Goal: Navigation & Orientation: Find specific page/section

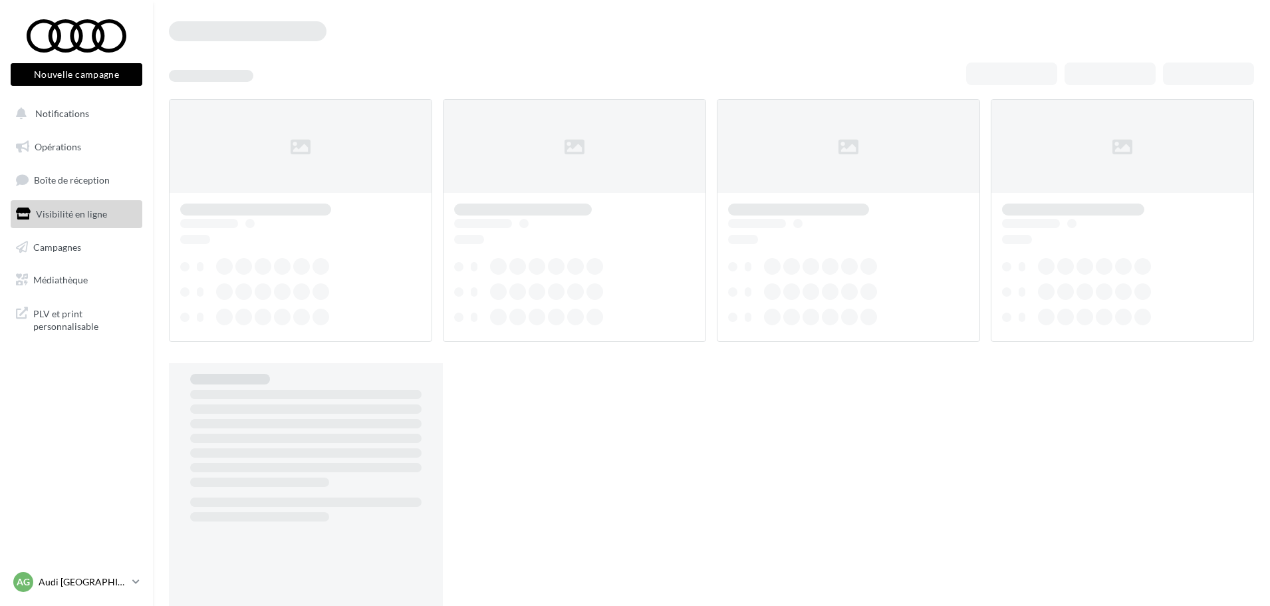
click at [132, 585] on link "AG Audi GRENOBLE audi-gren-tho" at bounding box center [77, 581] width 132 height 25
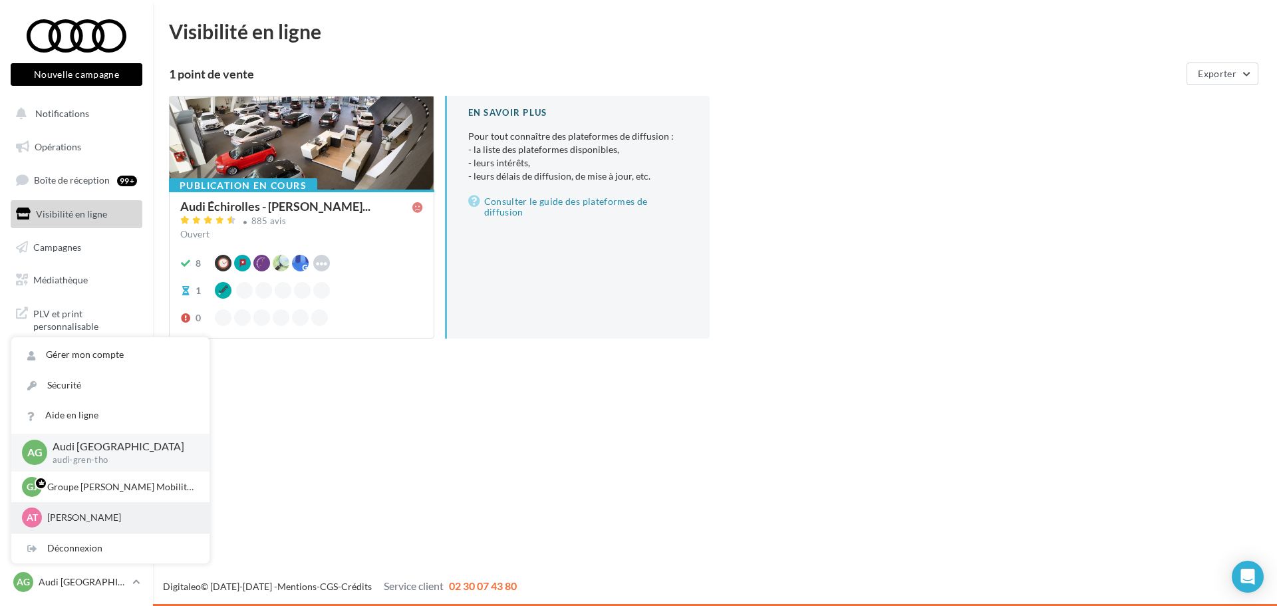
click at [97, 522] on p "Alice THUOT" at bounding box center [120, 517] width 146 height 13
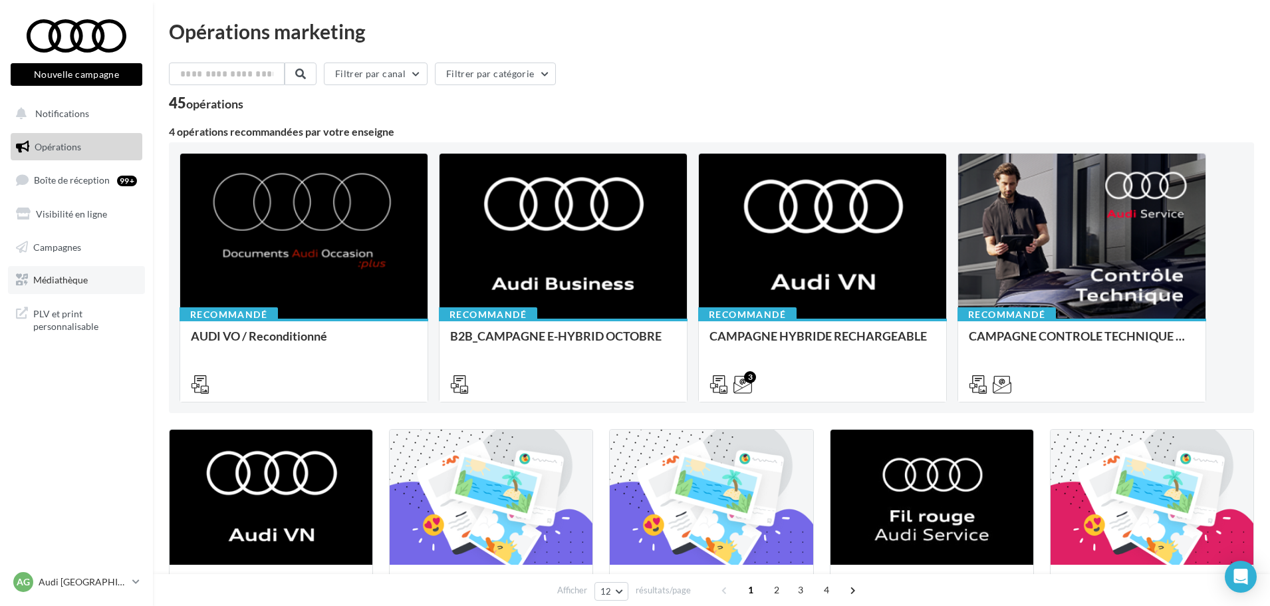
click at [69, 276] on span "Médiathèque" at bounding box center [60, 279] width 55 height 11
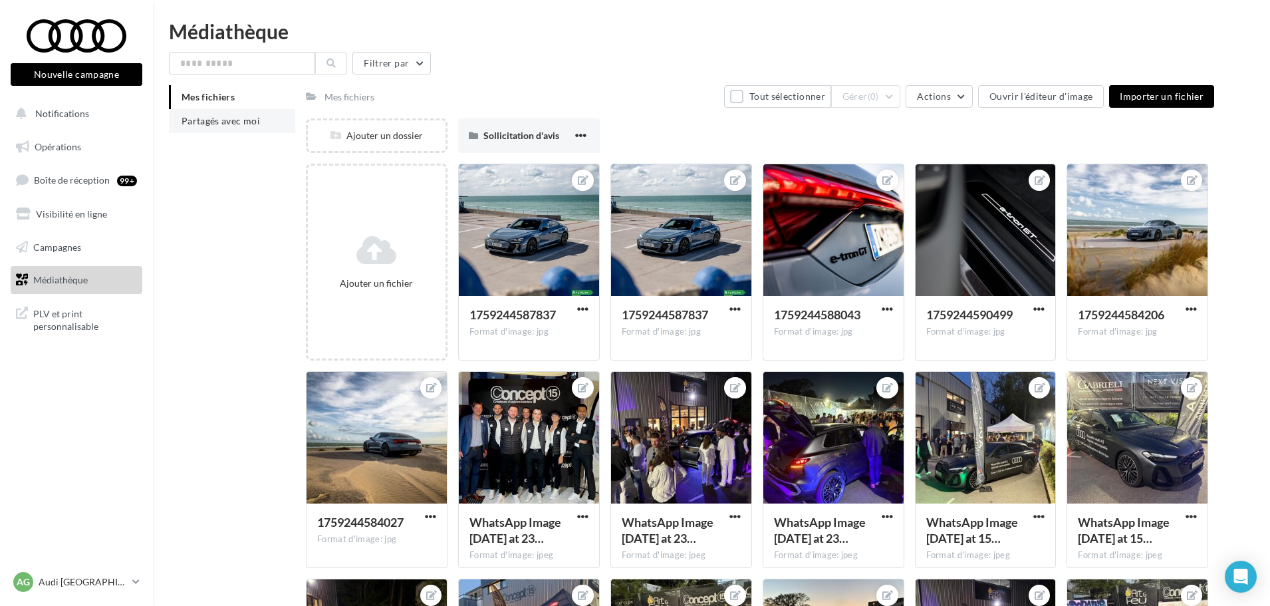
click at [214, 125] on span "Partagés avec moi" at bounding box center [221, 120] width 78 height 11
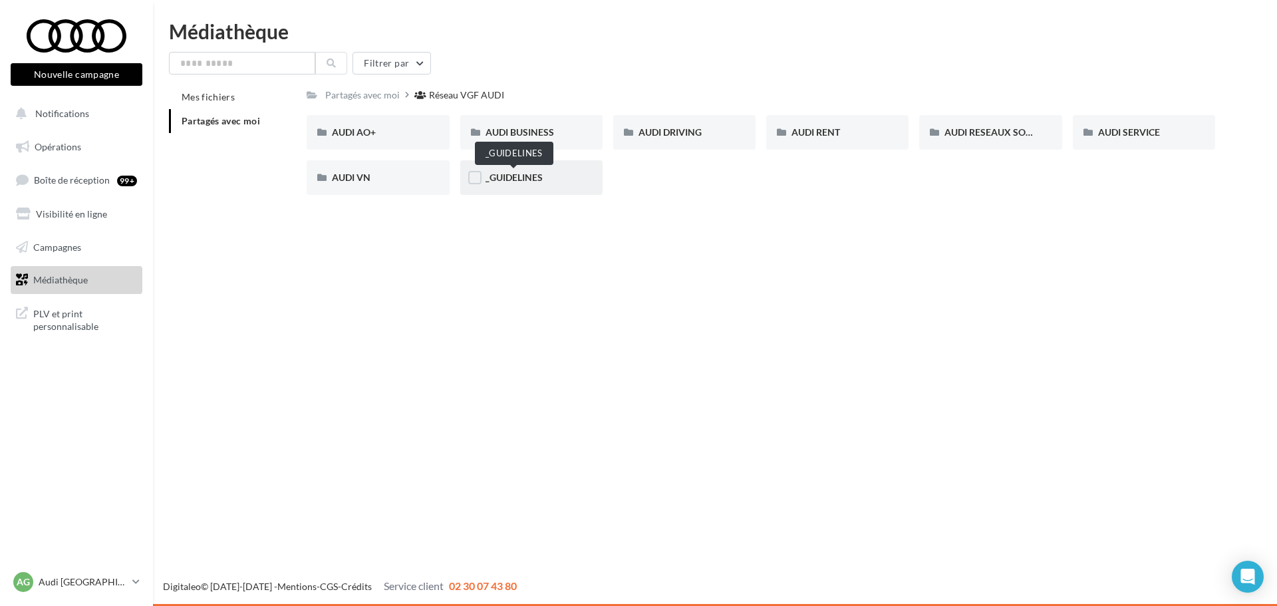
click at [500, 176] on span "_GUIDELINES" at bounding box center [514, 177] width 57 height 11
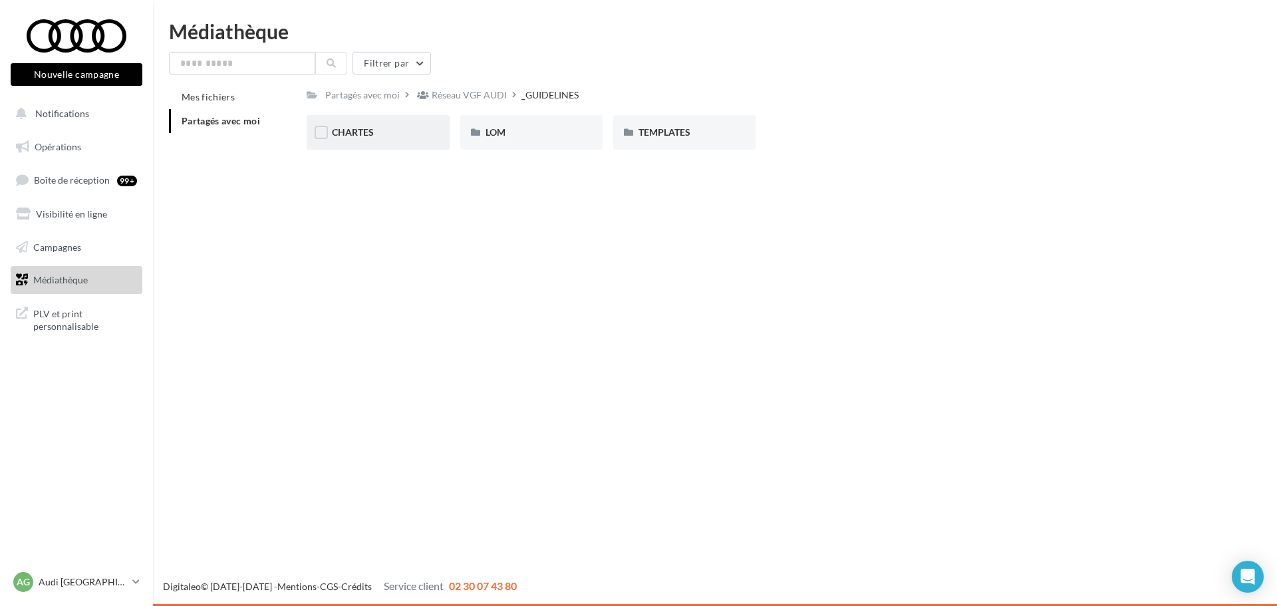
click at [361, 140] on div "CHARTES" at bounding box center [378, 132] width 142 height 35
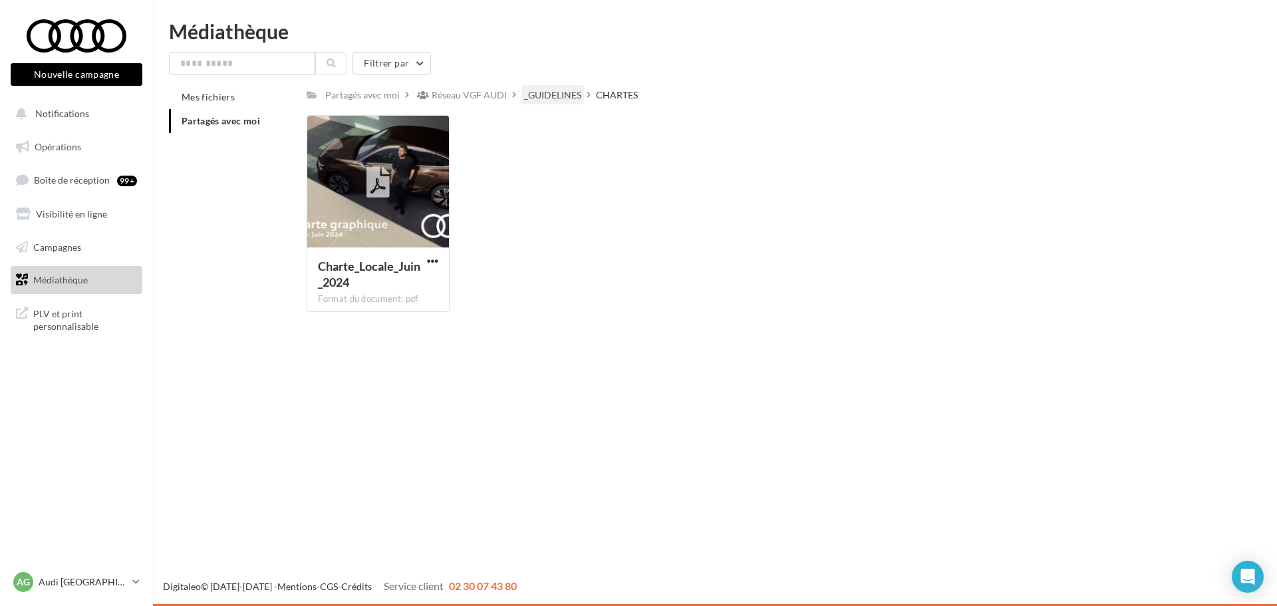
click at [567, 92] on div "_GUIDELINES" at bounding box center [552, 94] width 57 height 13
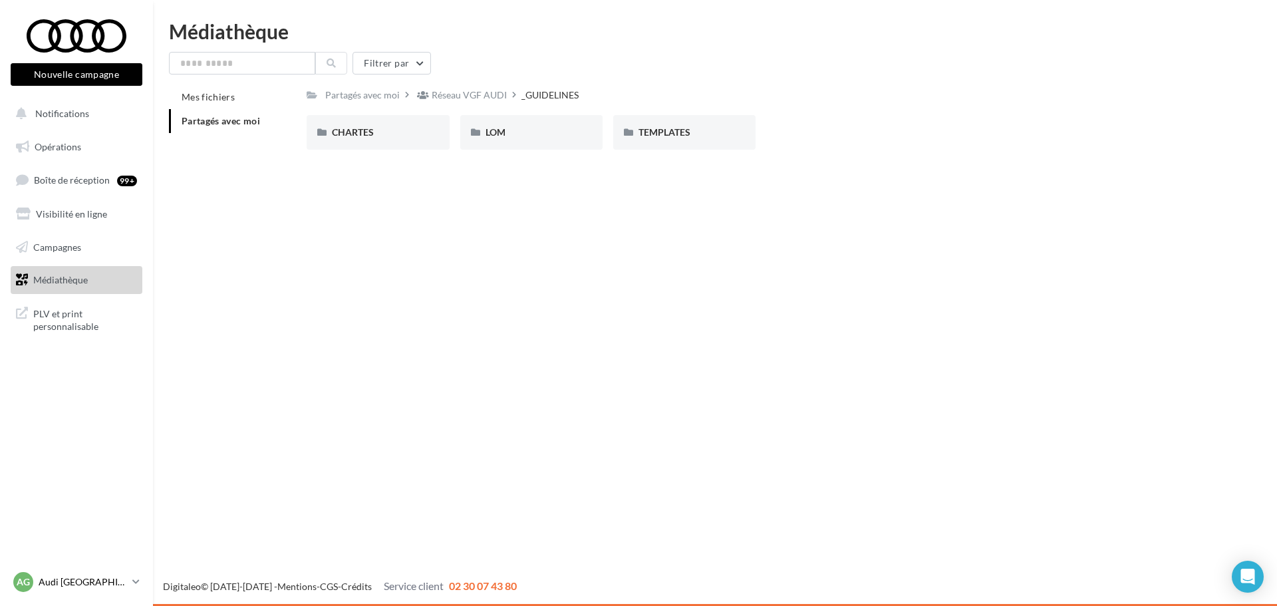
click at [118, 579] on p "Audi [GEOGRAPHIC_DATA]" at bounding box center [83, 581] width 88 height 13
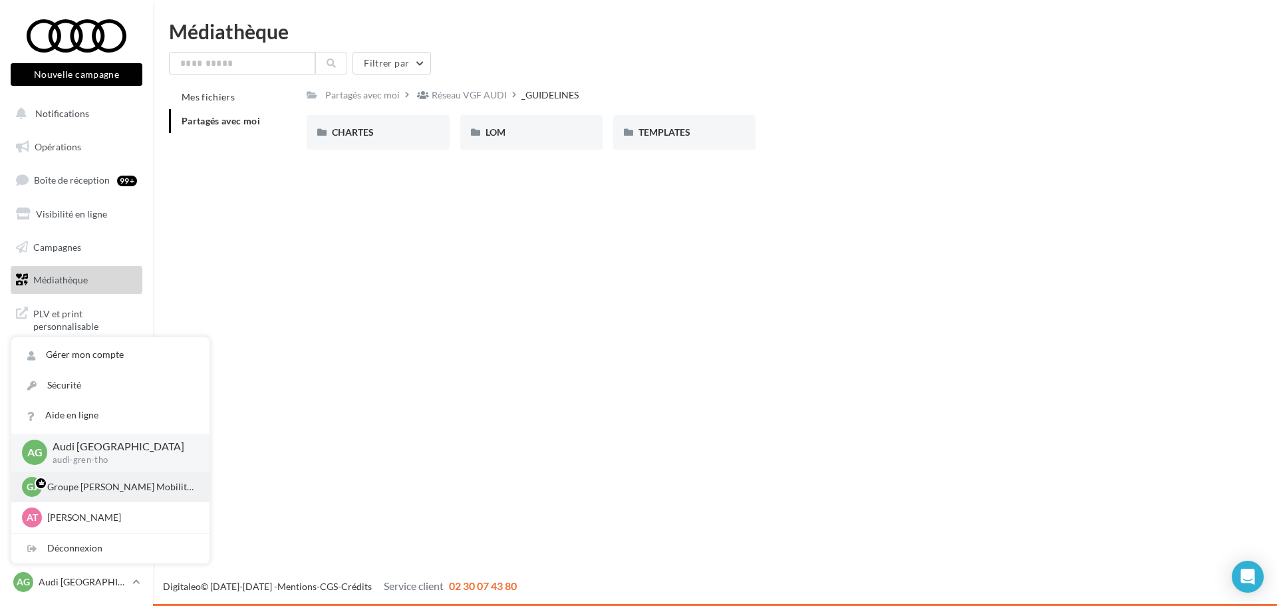
click at [114, 495] on div "GJ Groupe Jean Lain Mobilités athuot@jeanlain.com" at bounding box center [110, 487] width 177 height 20
